Goal: Find specific page/section: Find specific page/section

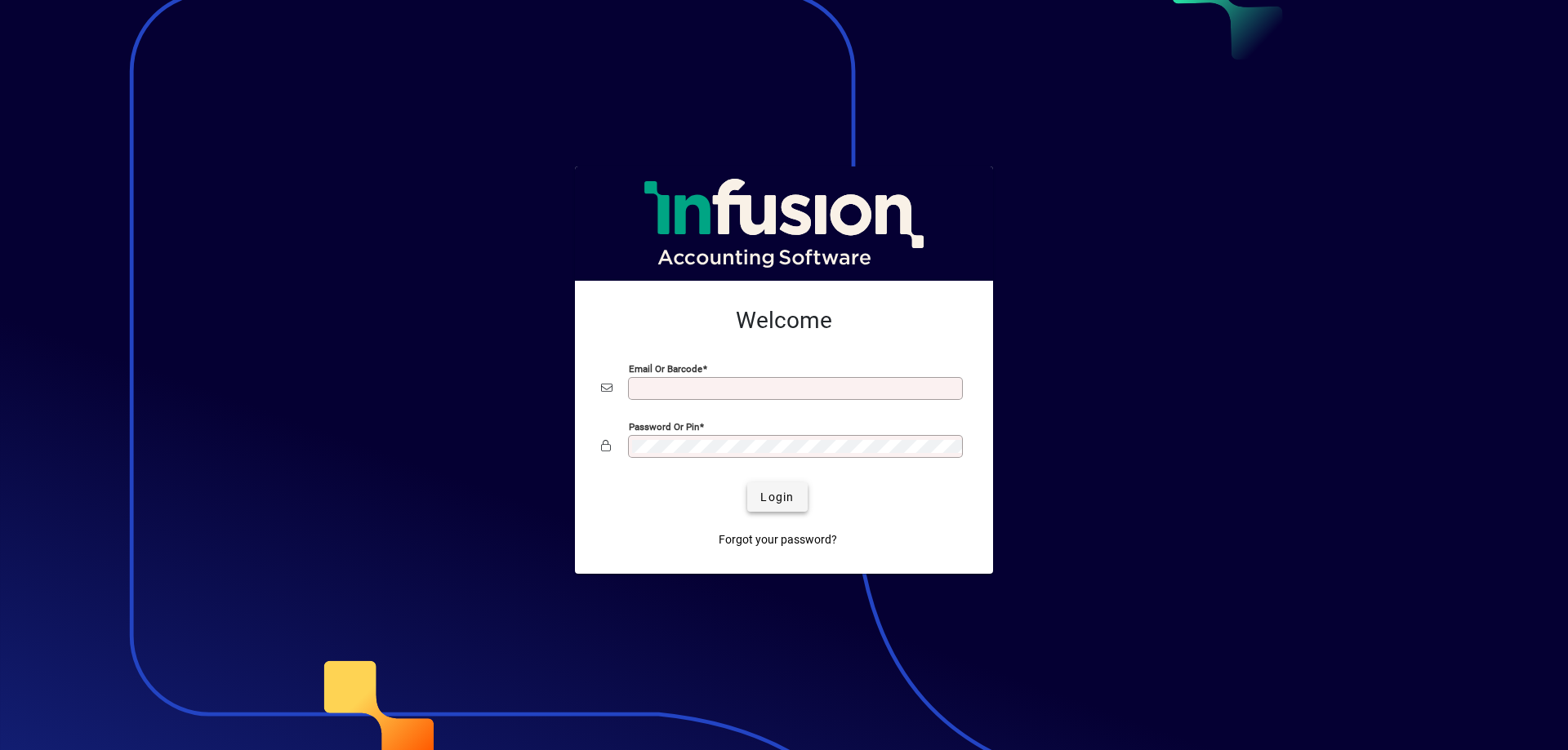
type input "**********"
click at [786, 502] on span "Login" at bounding box center [777, 497] width 34 height 17
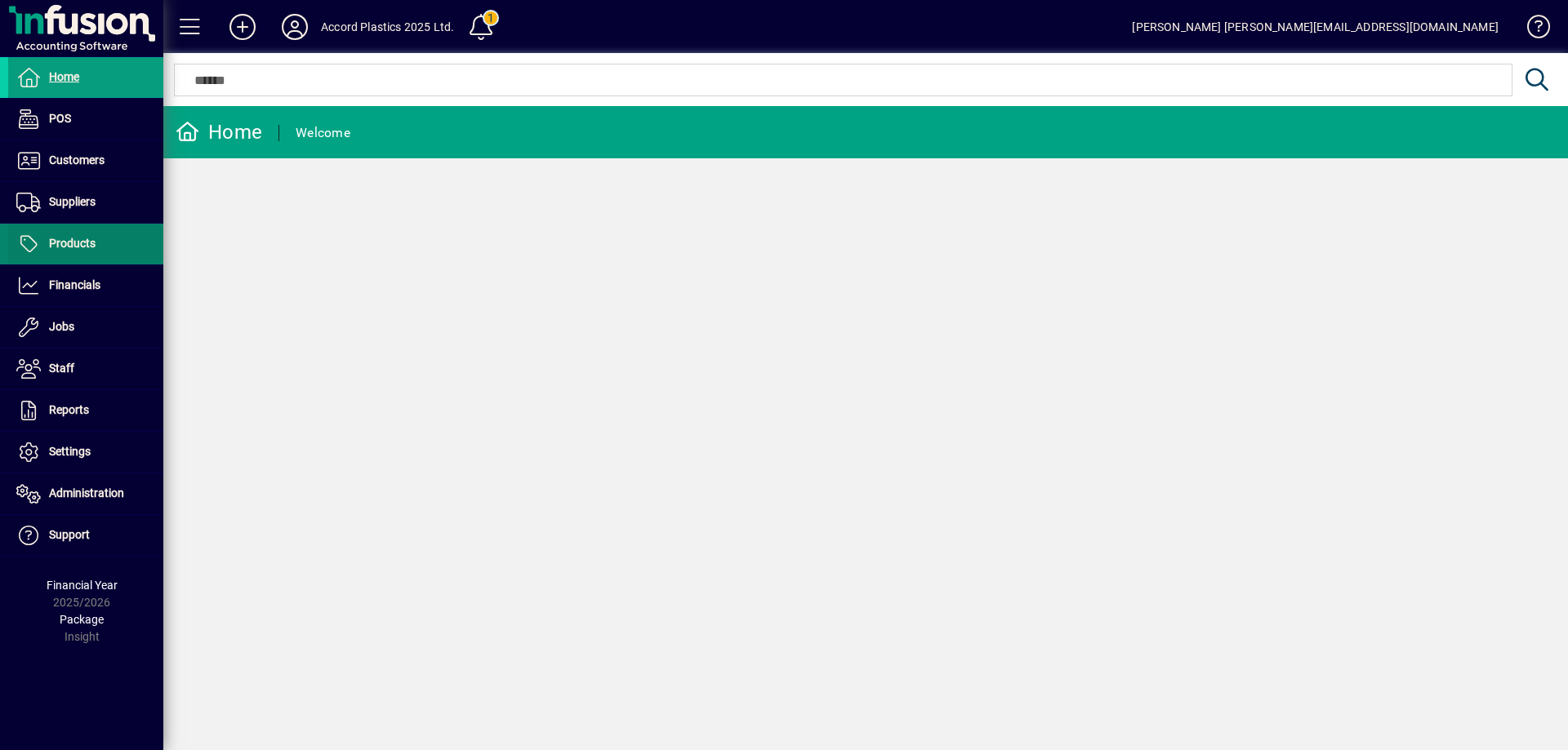
click at [73, 243] on span "Products" at bounding box center [73, 243] width 47 height 13
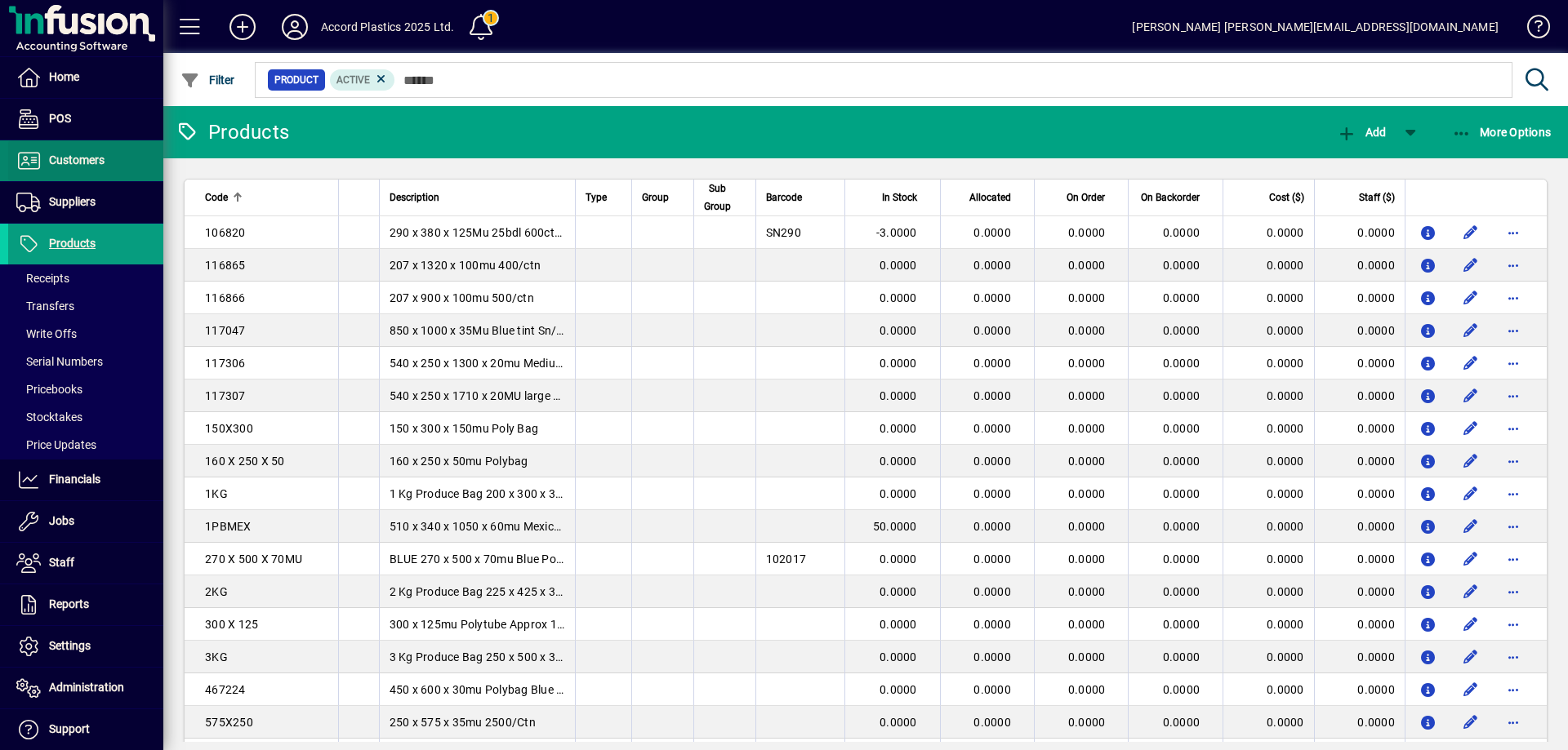
click at [75, 163] on span "Customers" at bounding box center [77, 160] width 56 height 13
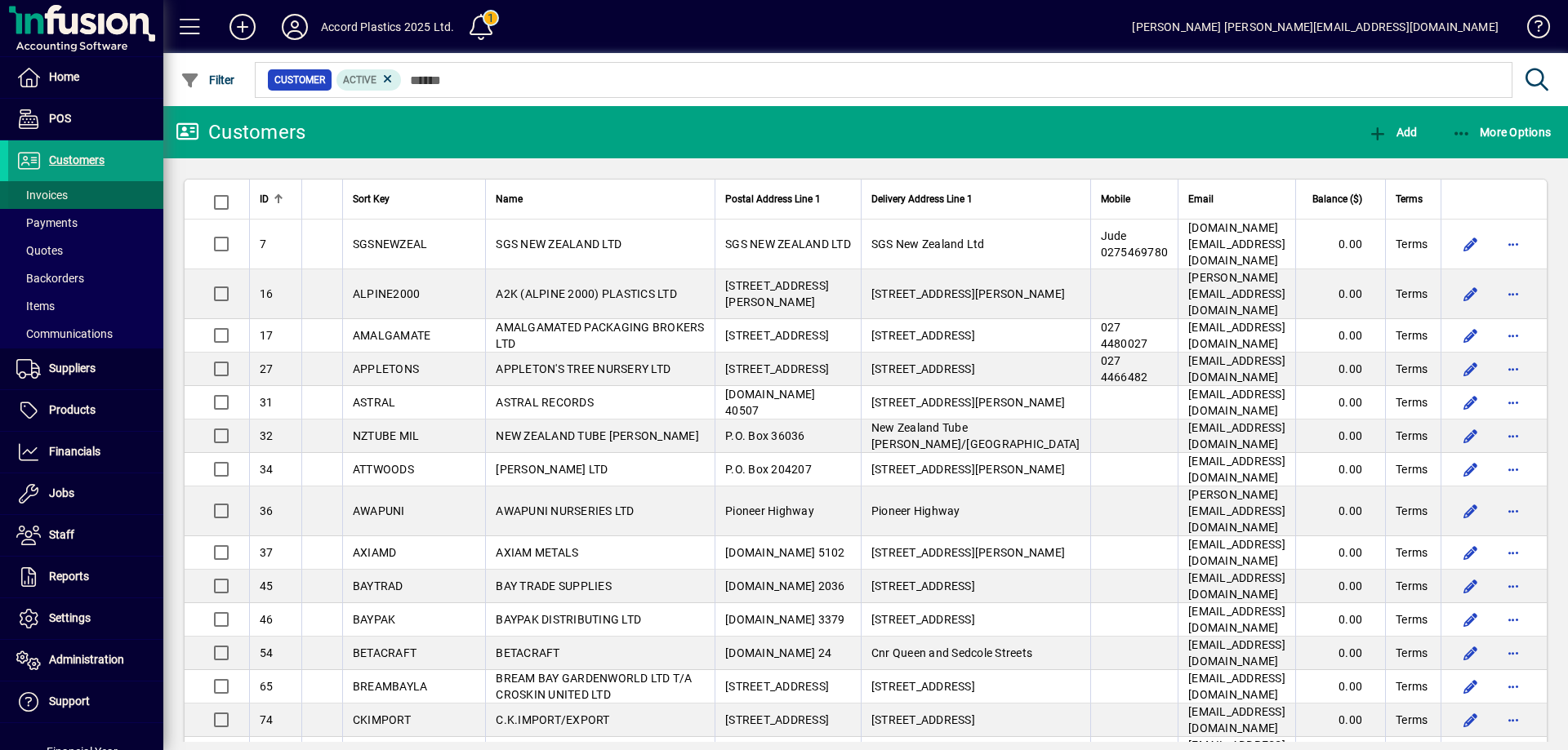
click at [63, 195] on span "Invoices" at bounding box center [42, 195] width 51 height 13
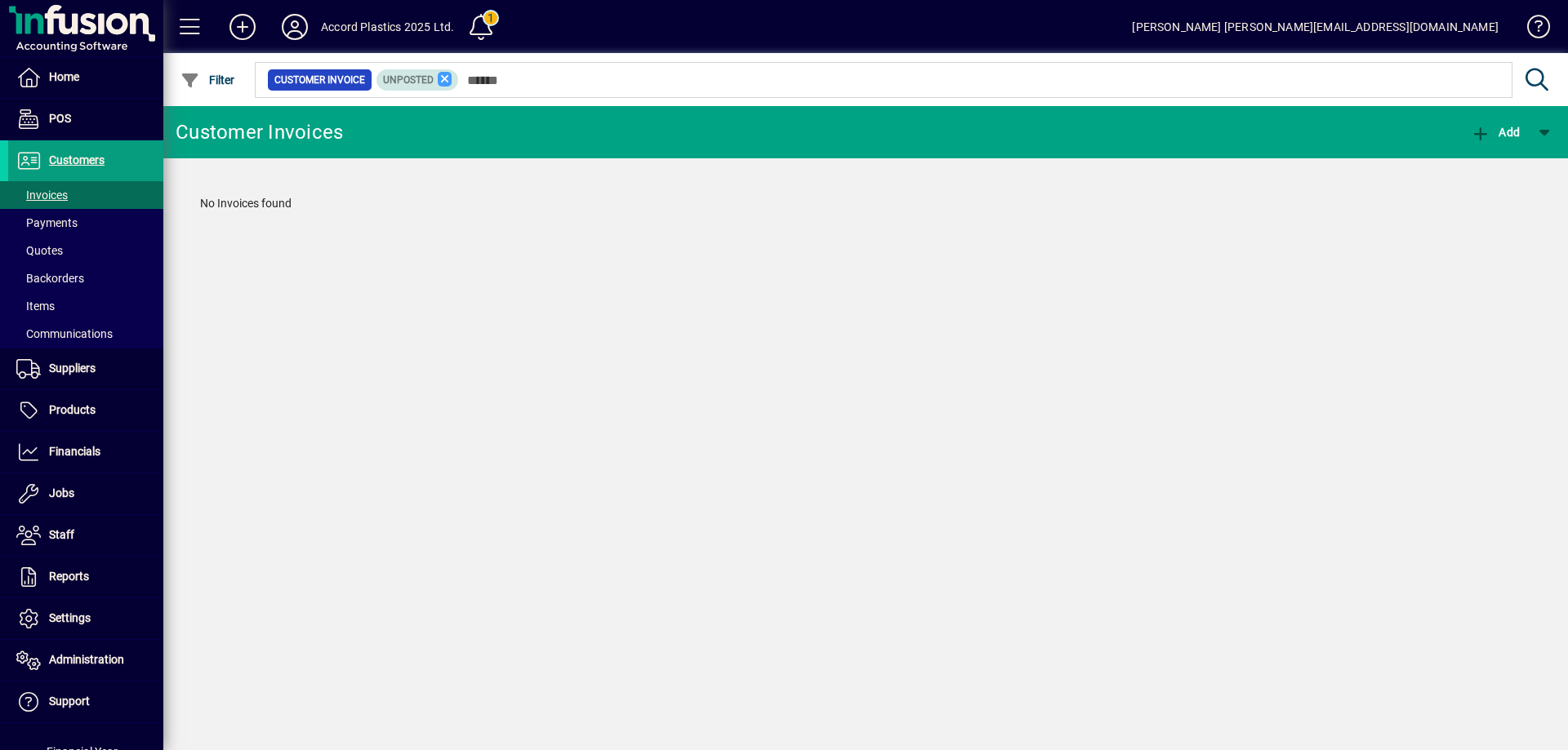
click at [447, 79] on icon at bounding box center [445, 79] width 15 height 15
